Goal: Ask a question

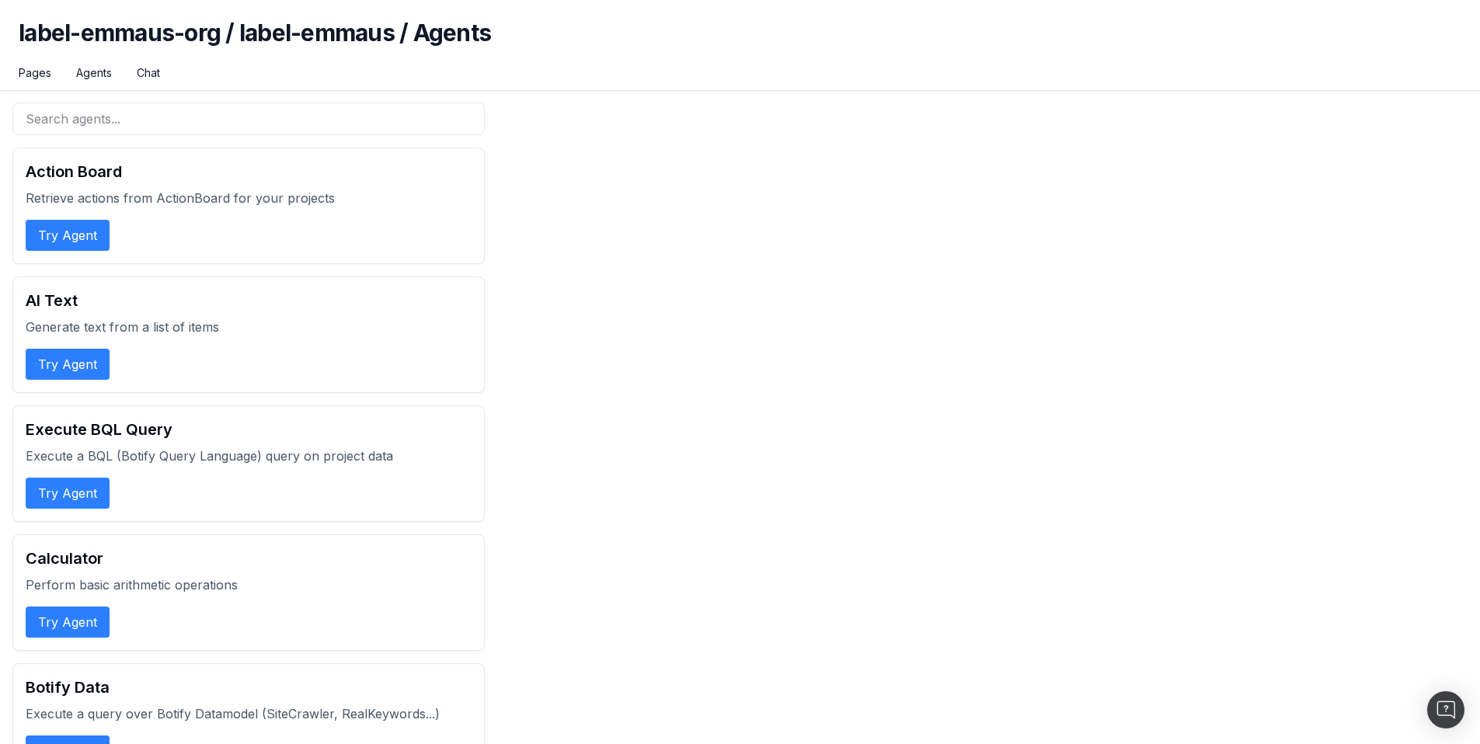
scroll to position [5672, 0]
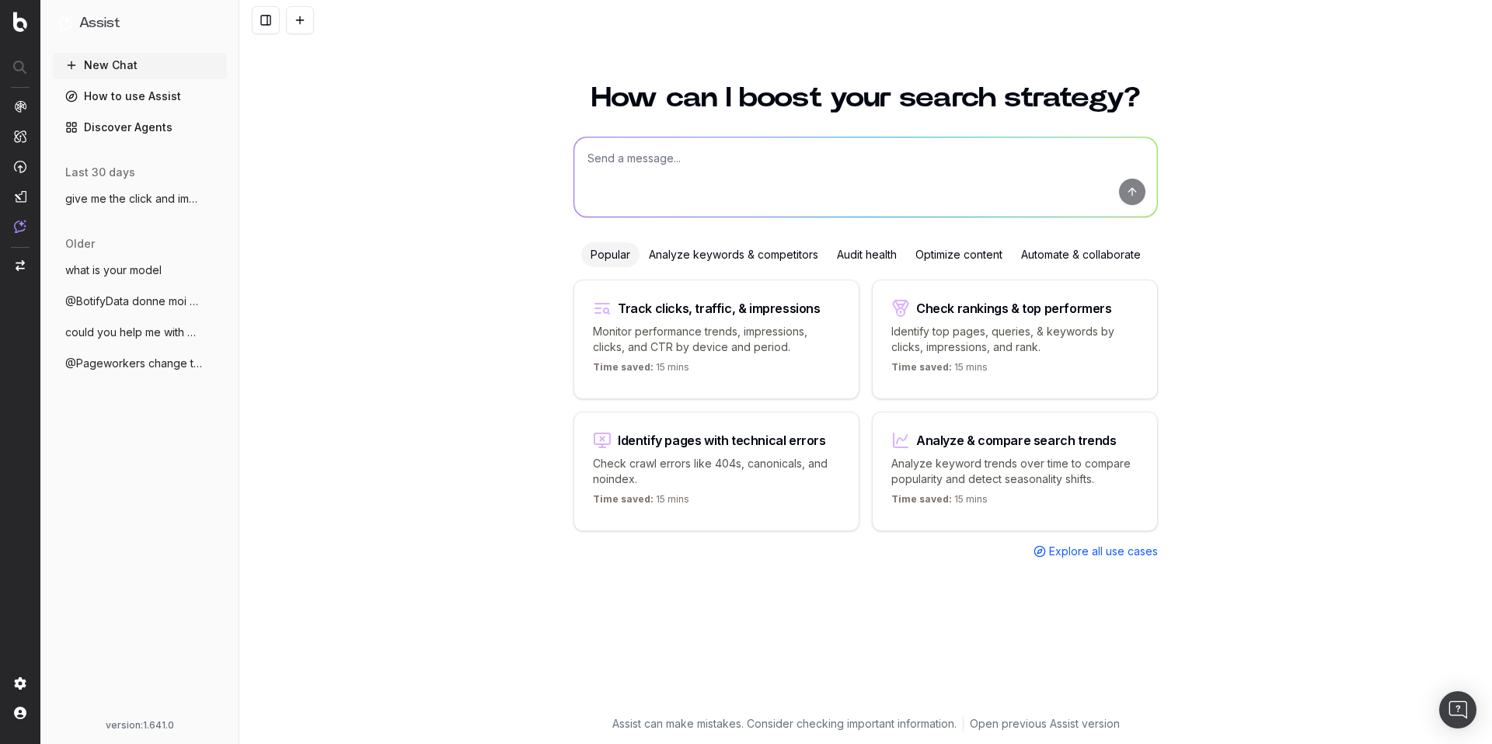
click at [750, 176] on textarea at bounding box center [865, 177] width 583 height 79
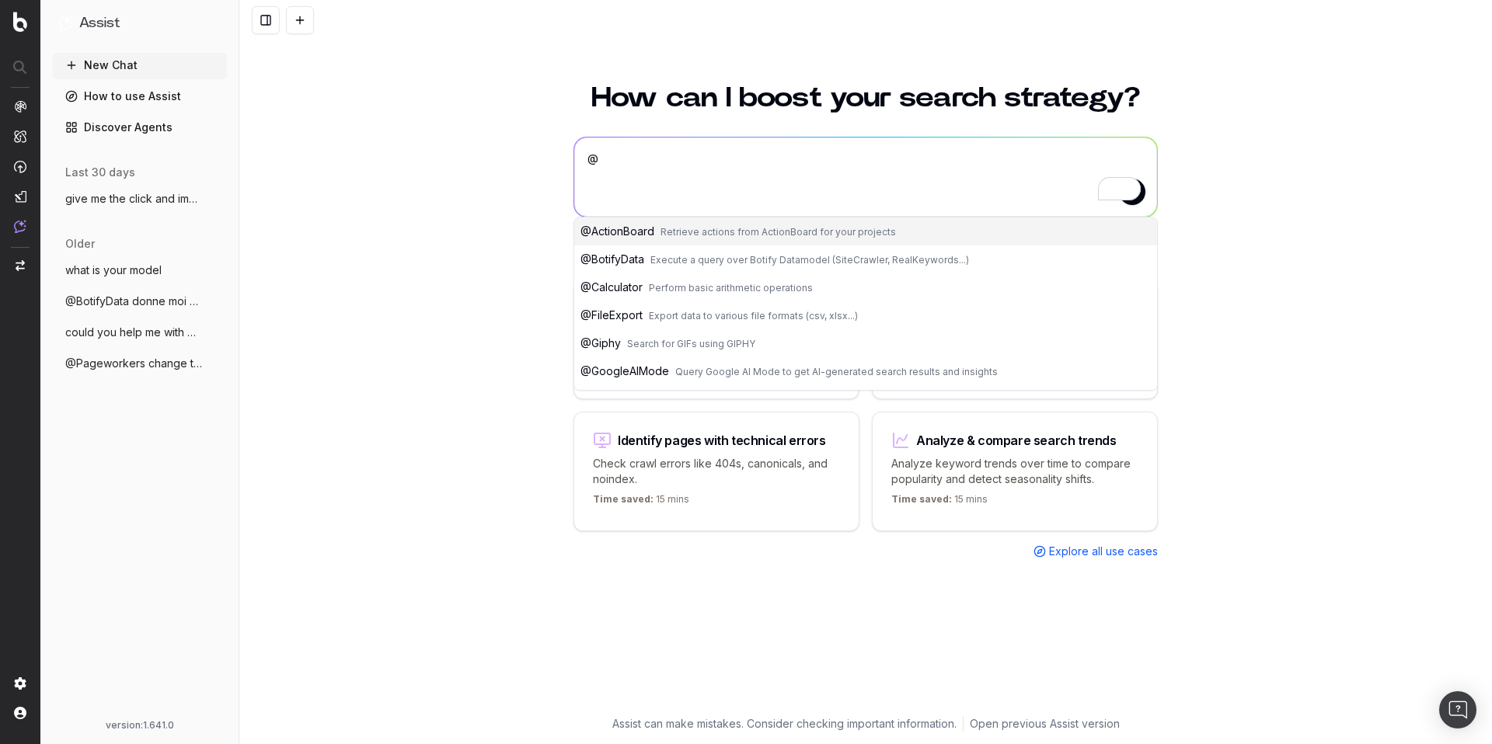
paste textarea "KeywordsSuggestionsGoogleAdPlanner"
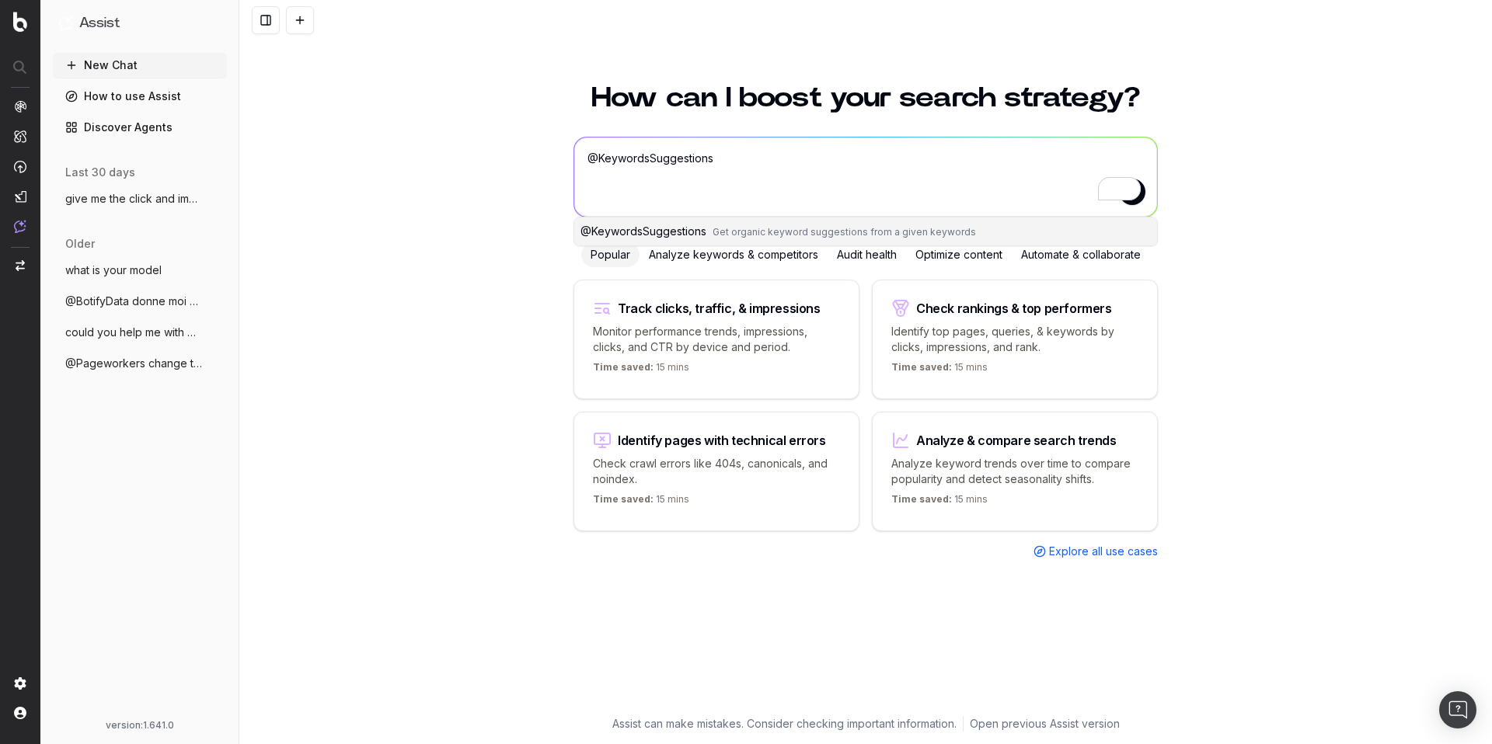
drag, startPoint x: 731, startPoint y: 159, endPoint x: 598, endPoint y: 159, distance: 132.9
click at [598, 159] on textarea "@KeywordsSuggestions" at bounding box center [865, 177] width 583 height 79
click at [741, 236] on span "@ KeywordSuggestionsGoogleAdsPlanner" at bounding box center [688, 231] width 217 height 13
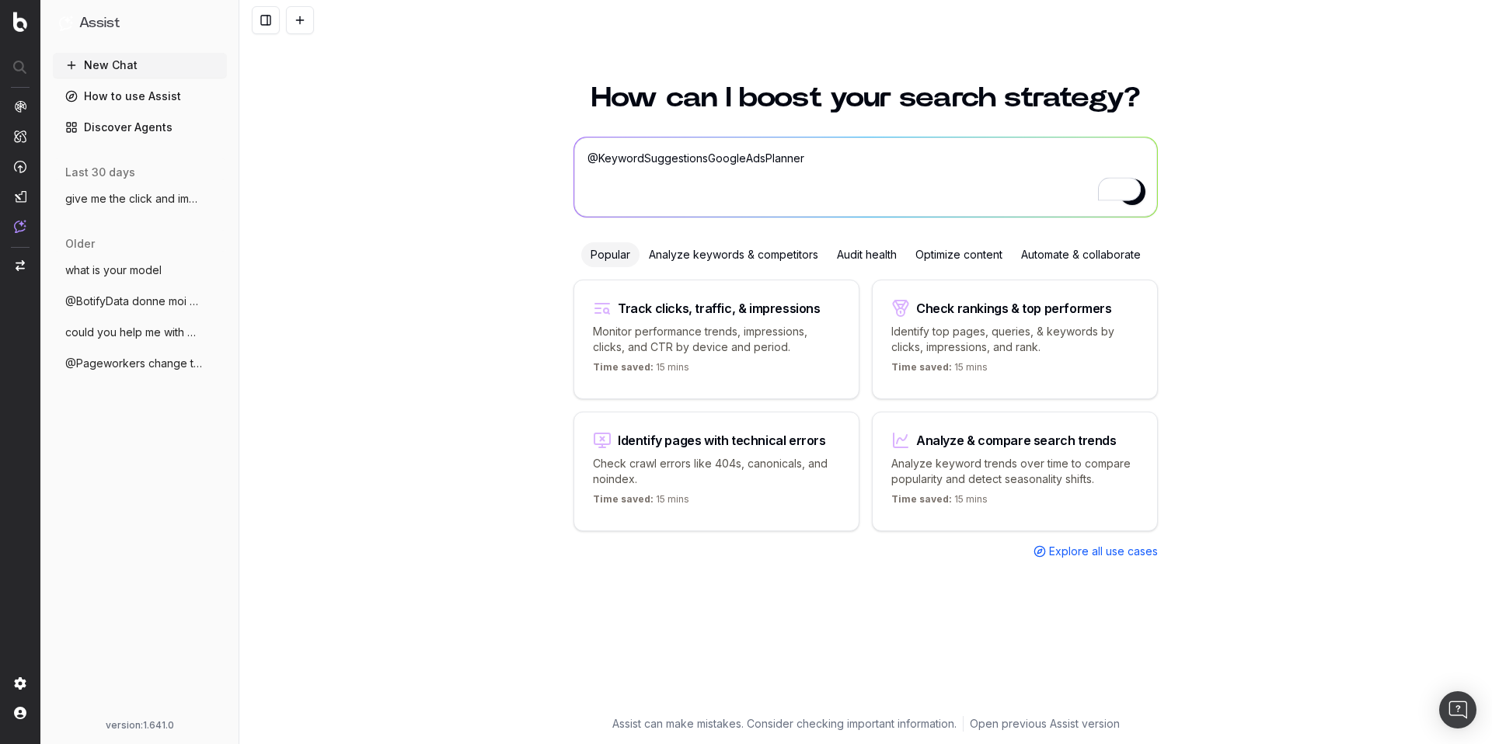
drag, startPoint x: 863, startPoint y: 157, endPoint x: 699, endPoint y: 155, distance: 164.0
click at [698, 156] on textarea "@KeywordSuggestionsGoogleAdsPlanner" at bounding box center [865, 177] width 583 height 79
click at [793, 158] on textarea "@KeywordSuggestionsGoogleAdsPlanner" at bounding box center [865, 177] width 583 height 79
drag, startPoint x: 801, startPoint y: 159, endPoint x: 599, endPoint y: 162, distance: 202.1
click at [599, 162] on textarea "@KeywordSuggestionsGoogleAdsPlanner" at bounding box center [865, 177] width 583 height 79
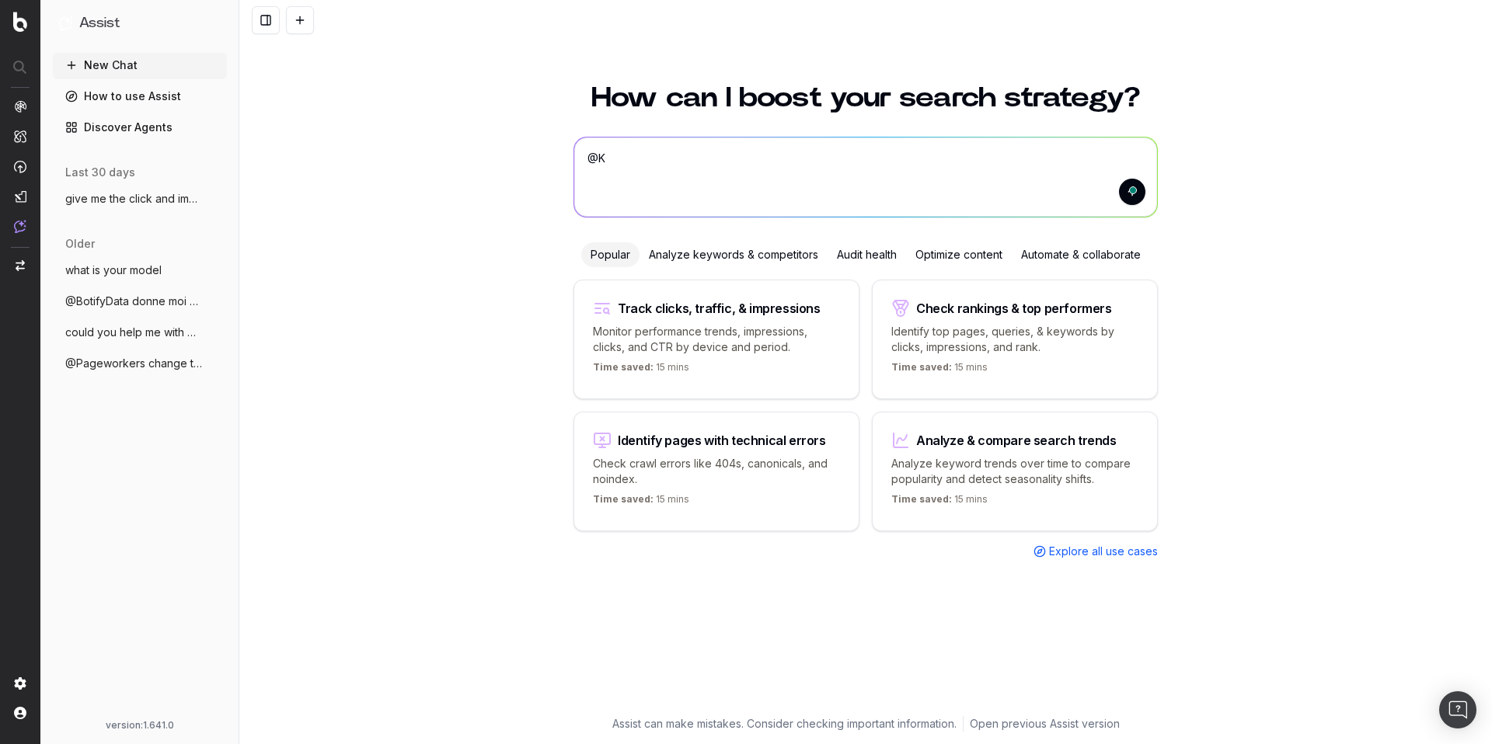
type textarea "@"
click at [639, 166] on textarea at bounding box center [865, 177] width 583 height 79
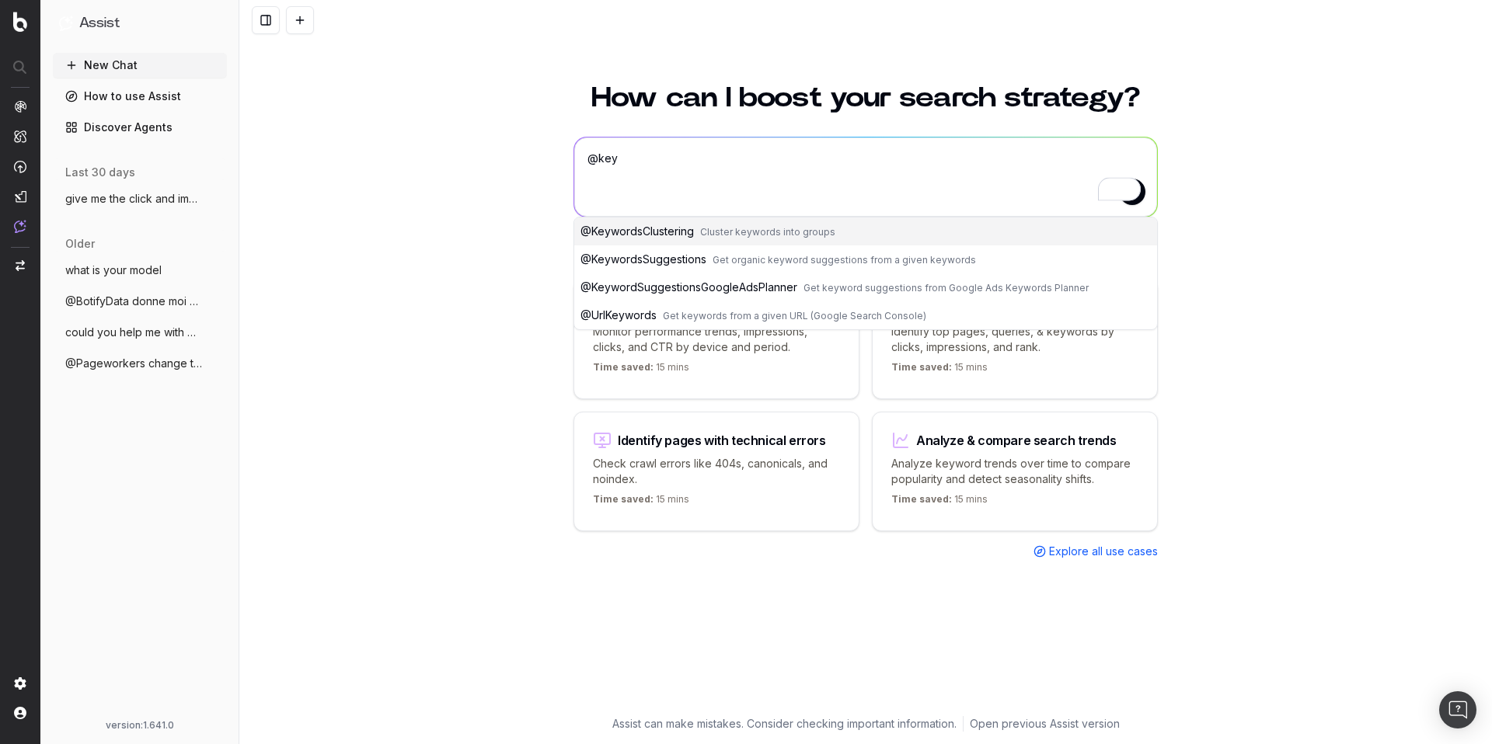
click at [695, 269] on button "@ KeywordsSuggestions Get organic keyword suggestions from a given keywords" at bounding box center [865, 260] width 583 height 28
type textarea "@KeywordsSuggestions"
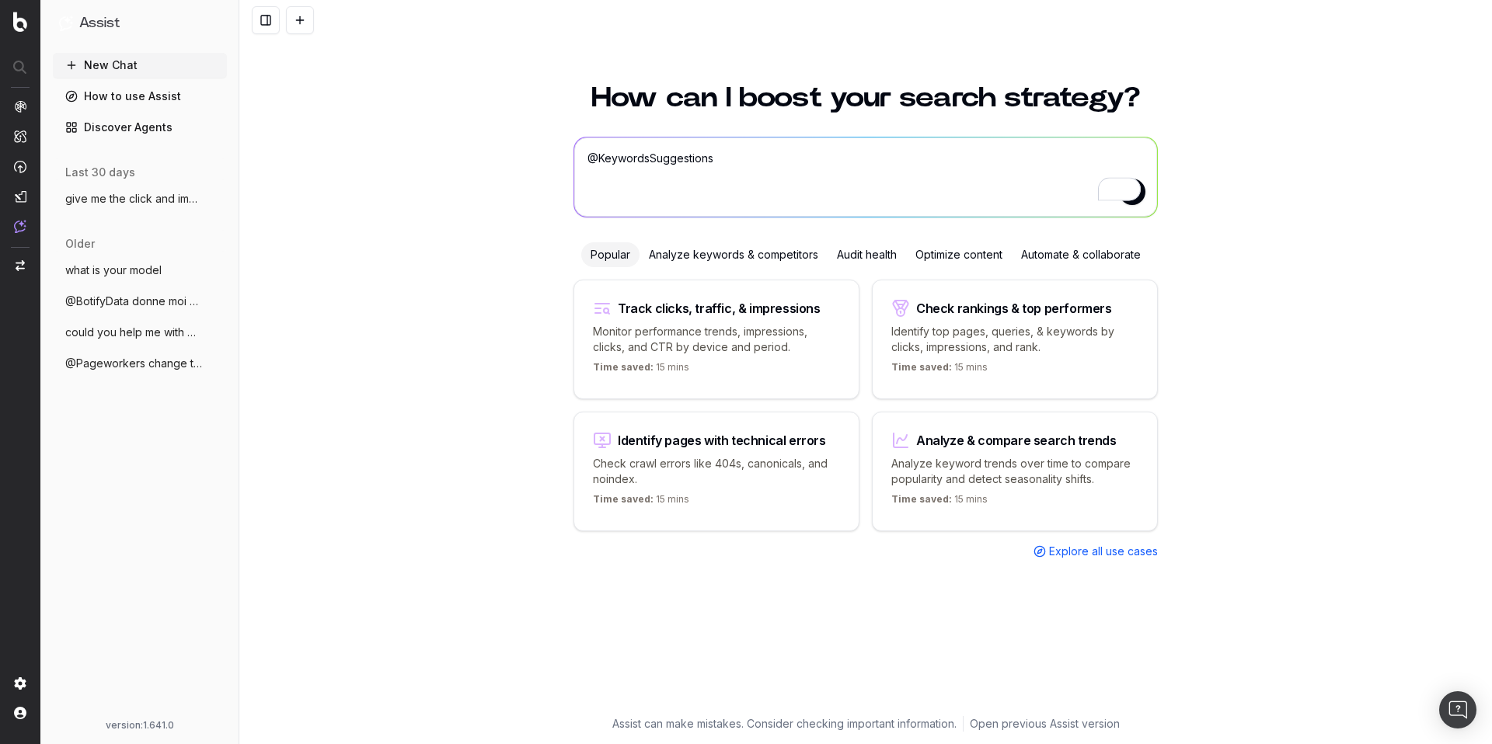
drag, startPoint x: 720, startPoint y: 162, endPoint x: 631, endPoint y: 163, distance: 88.6
click at [631, 163] on textarea "@KeywordsSuggestions" at bounding box center [865, 177] width 583 height 79
drag, startPoint x: 599, startPoint y: 159, endPoint x: 713, endPoint y: 164, distance: 114.3
click at [713, 164] on textarea "@KeywordsSuggestions" at bounding box center [865, 177] width 583 height 79
